Goal: Transaction & Acquisition: Obtain resource

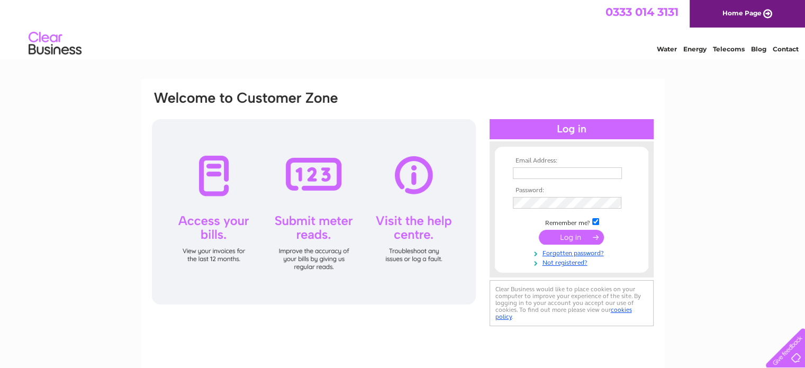
type input "[EMAIL_ADDRESS][DOMAIN_NAME]"
click at [570, 241] on input "submit" at bounding box center [571, 237] width 65 height 15
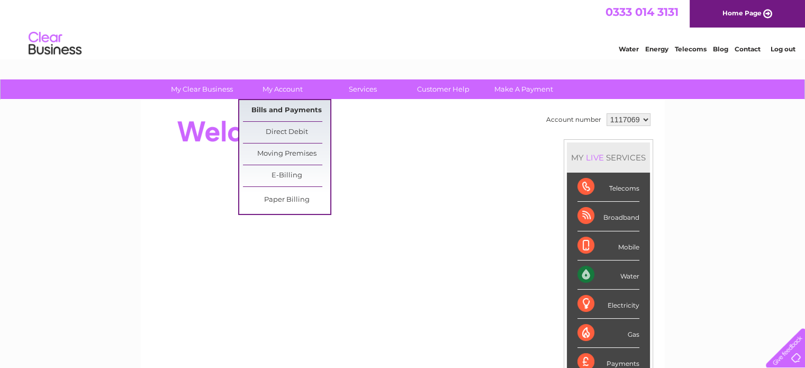
click at [274, 108] on link "Bills and Payments" at bounding box center [286, 110] width 87 height 21
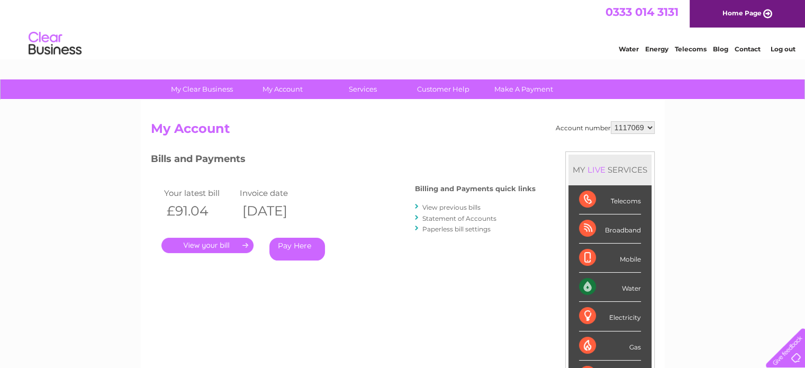
click at [199, 247] on link "." at bounding box center [208, 245] width 92 height 15
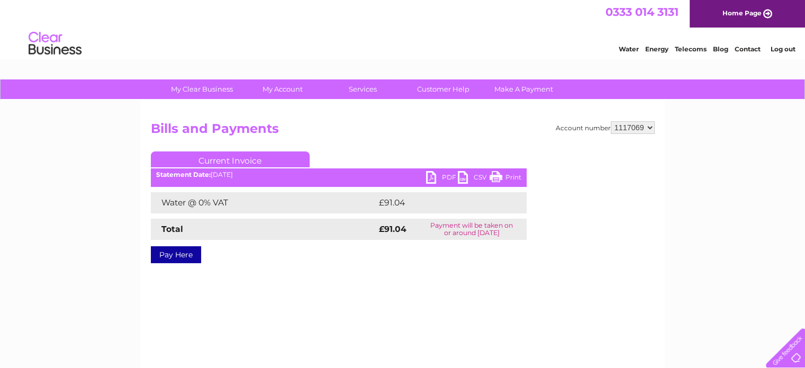
click at [447, 176] on link "PDF" at bounding box center [442, 178] width 32 height 15
